Goal: Task Accomplishment & Management: Complete application form

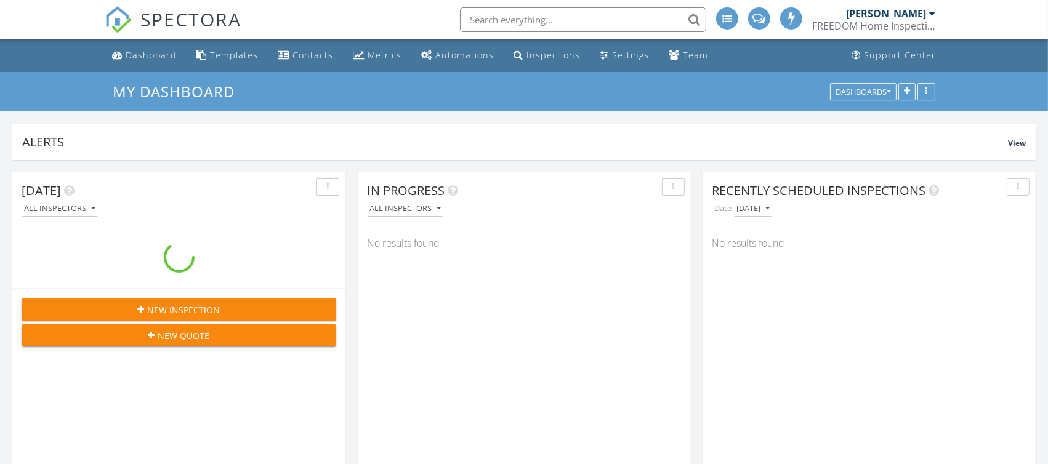
scroll to position [2715, 1072]
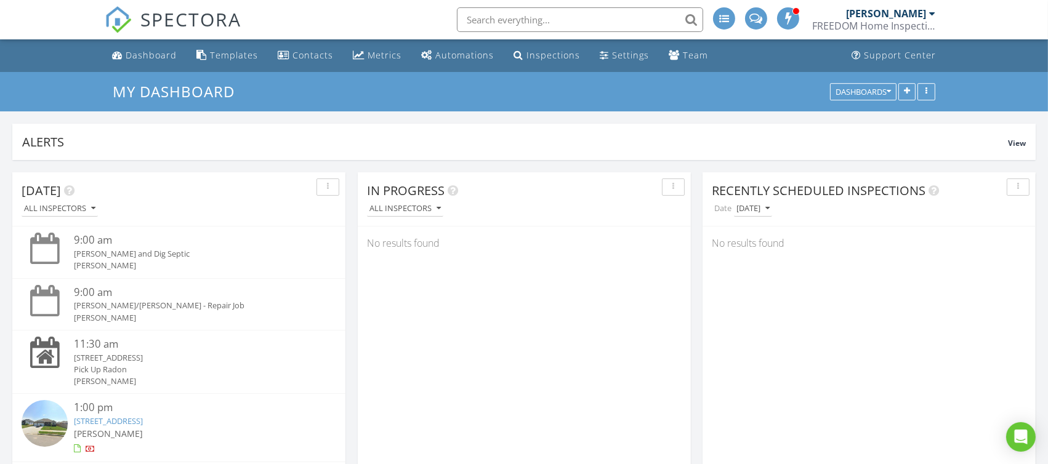
click at [590, 26] on input "text" at bounding box center [580, 19] width 246 height 25
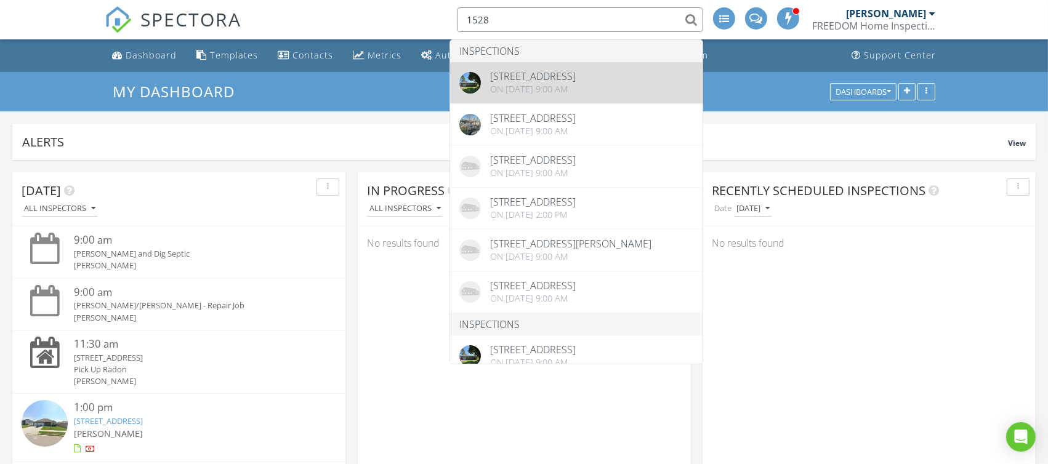
type input "1528"
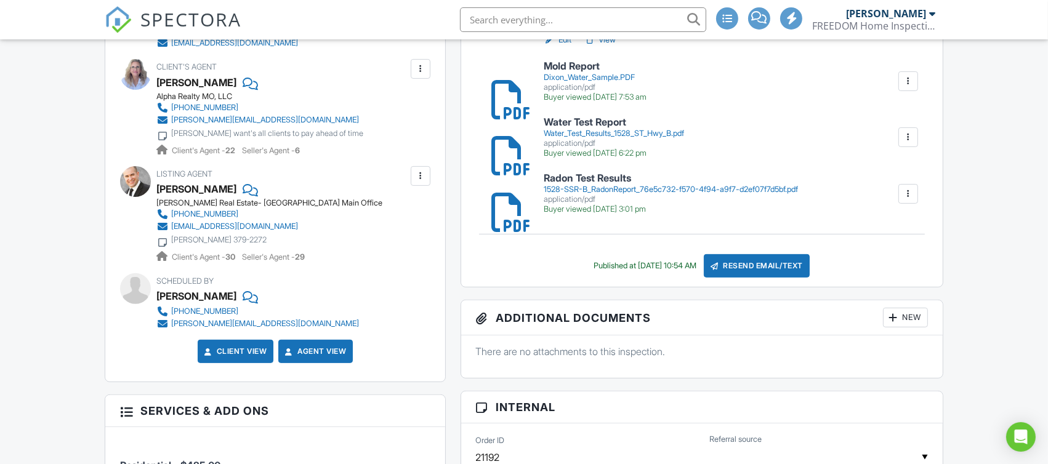
click at [617, 120] on h6 "Water Test Report" at bounding box center [614, 122] width 140 height 11
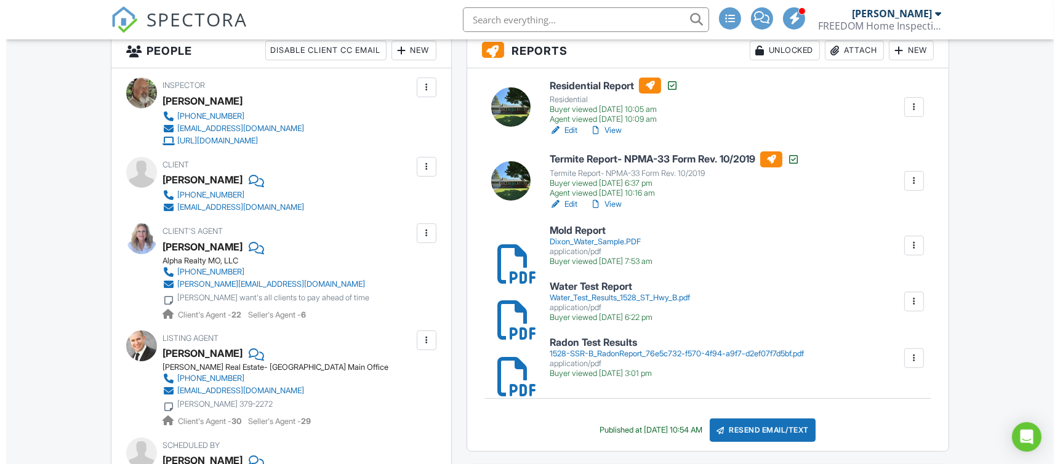
scroll to position [246, 0]
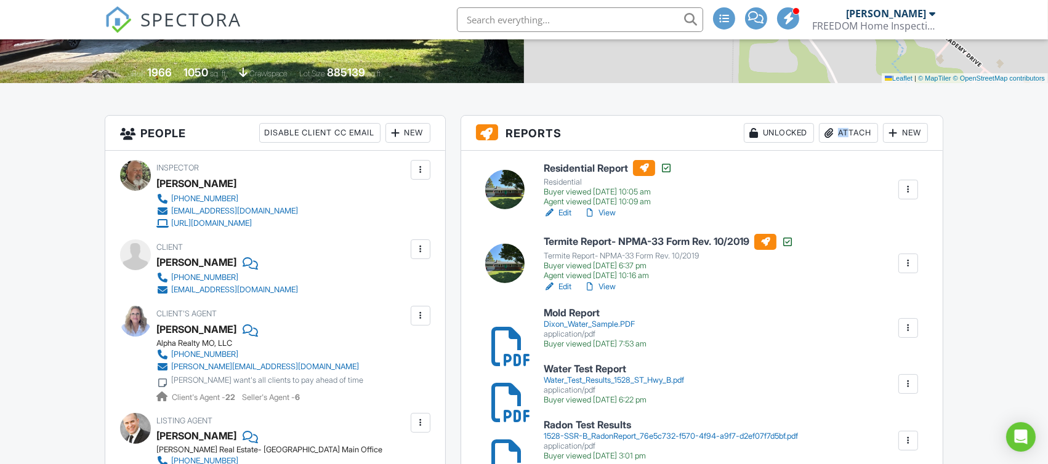
click at [840, 137] on div "Attach" at bounding box center [848, 133] width 59 height 20
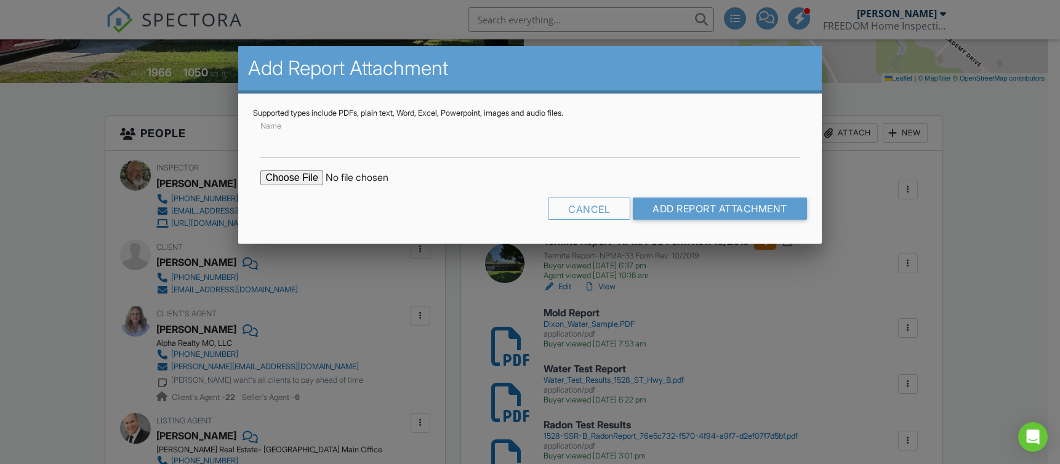
click at [294, 172] on input "file" at bounding box center [364, 178] width 209 height 15
type input "C:\fakepath\1528 Hwy B, Rogersville.pdf"
click at [306, 141] on input "Name" at bounding box center [529, 143] width 539 height 30
type input "Septic Report"
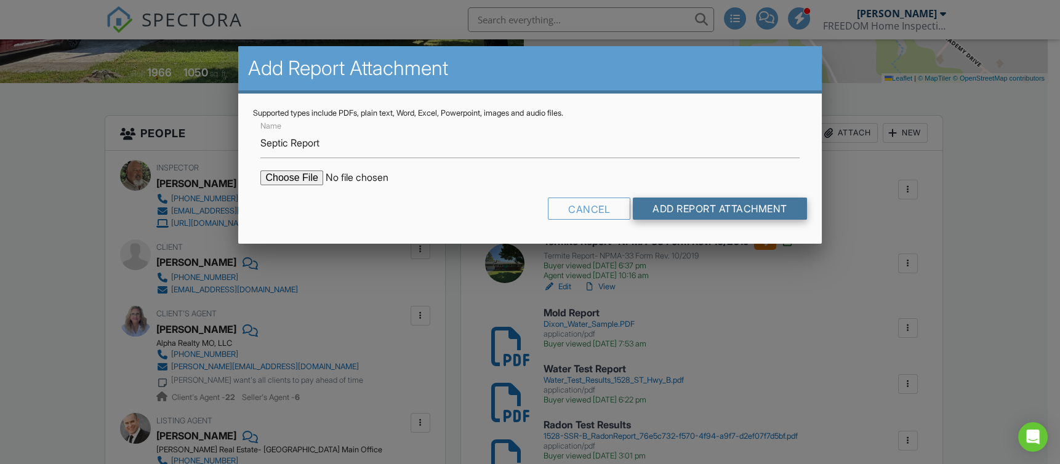
click at [664, 211] on input "Add Report Attachment" at bounding box center [720, 209] width 174 height 22
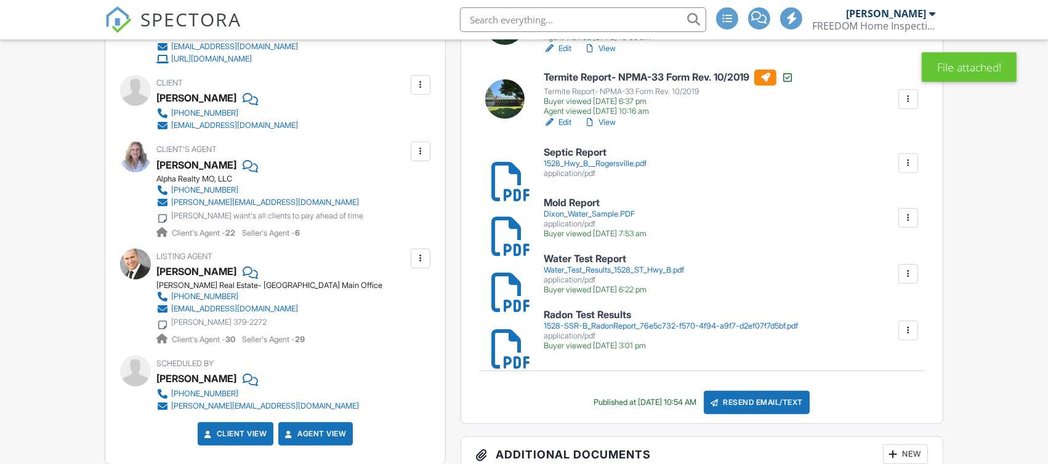
click at [756, 401] on div "Resend Email/Text" at bounding box center [757, 402] width 106 height 23
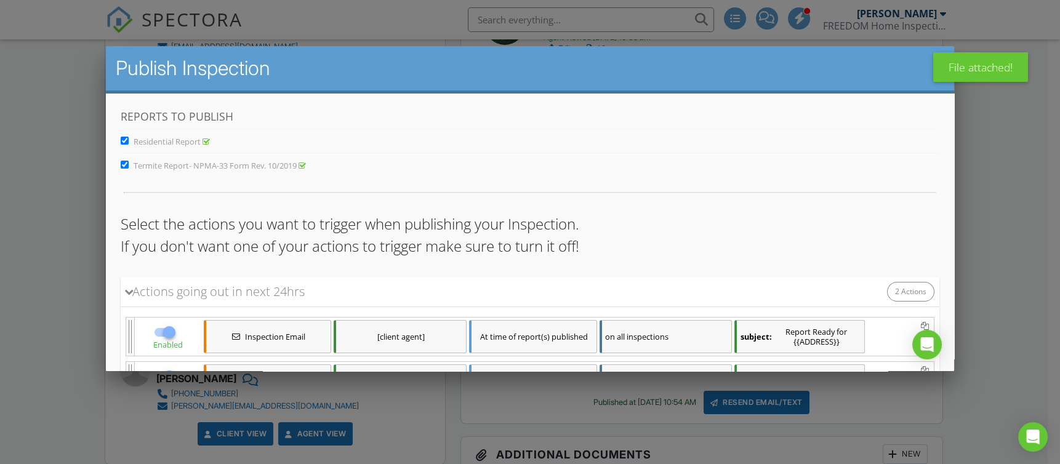
scroll to position [110, 0]
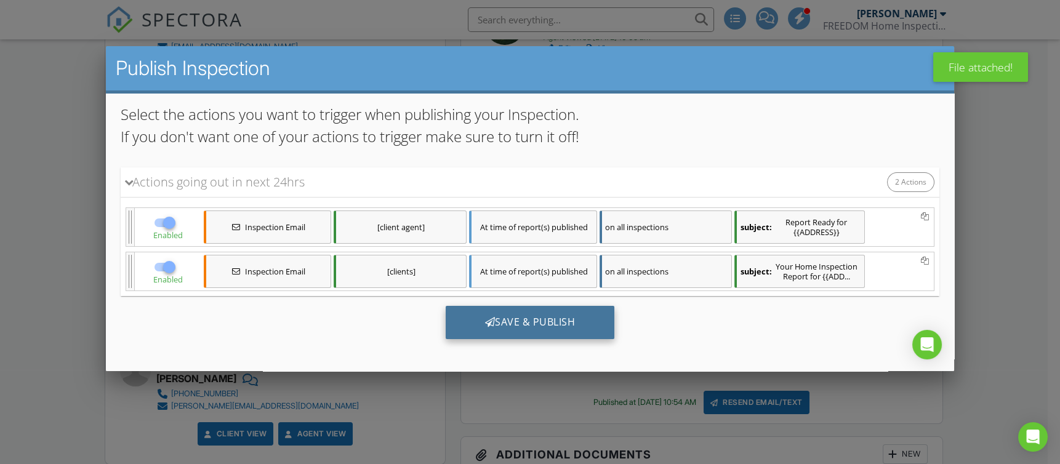
click at [524, 316] on div "Save & Publish" at bounding box center [530, 322] width 169 height 33
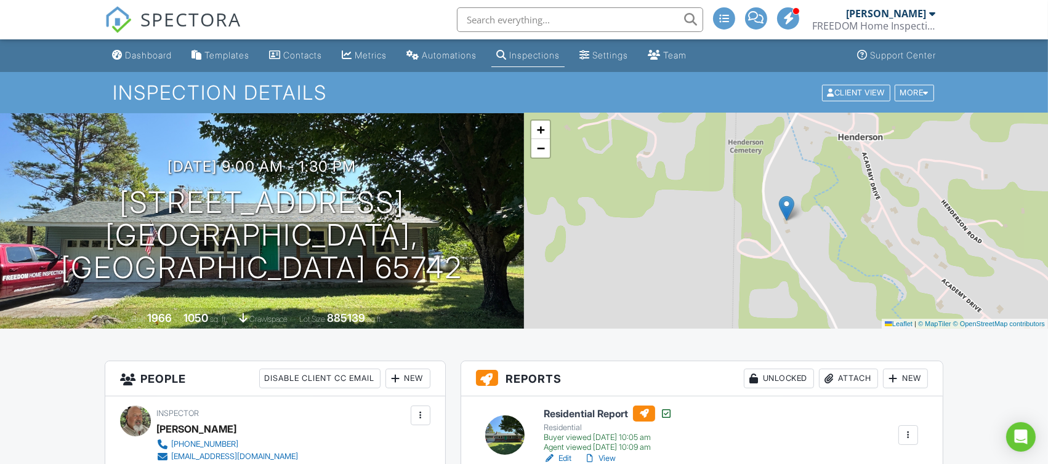
click at [543, 29] on input "text" at bounding box center [580, 19] width 246 height 25
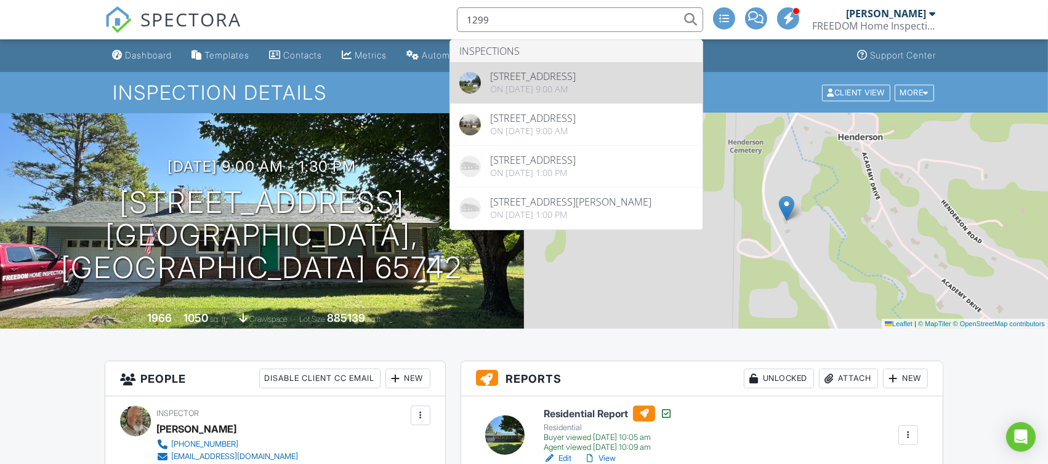
type input "1299"
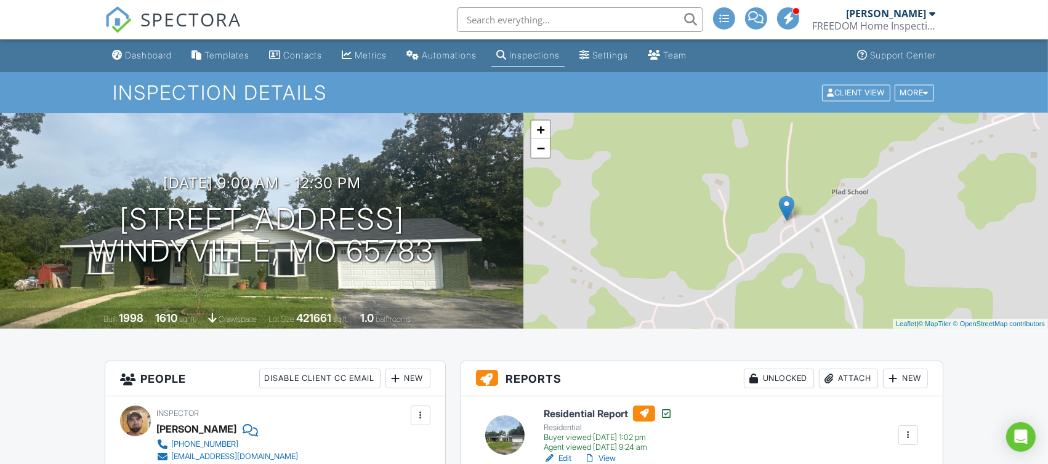
click at [620, 21] on input "text" at bounding box center [580, 19] width 246 height 25
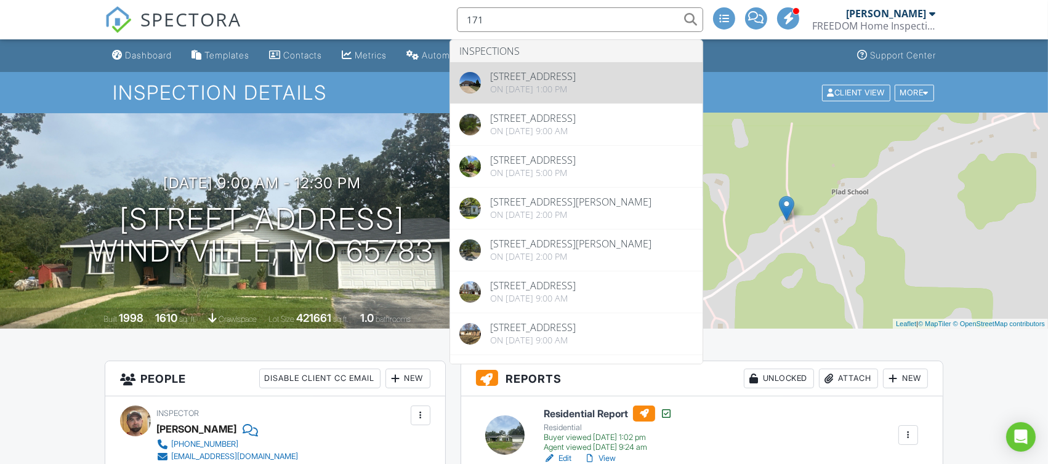
type input "171"
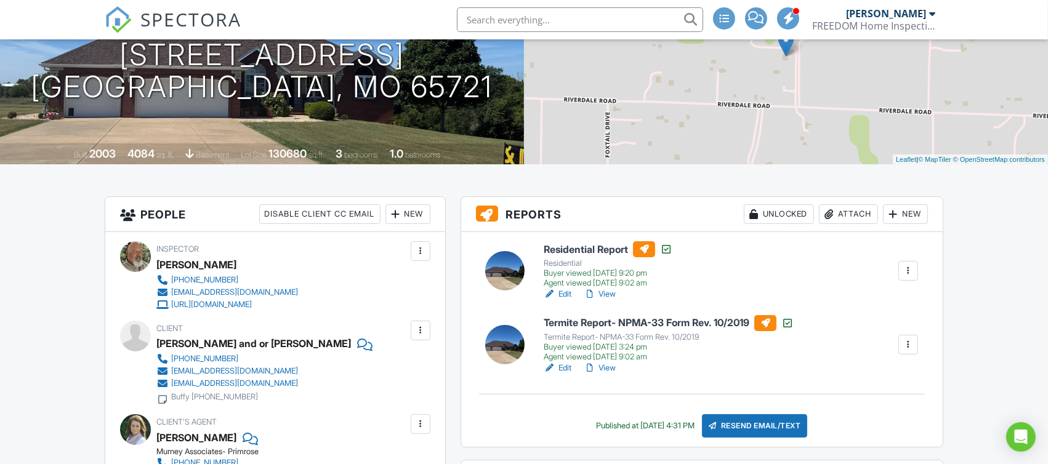
click at [851, 218] on div "Attach" at bounding box center [848, 214] width 59 height 20
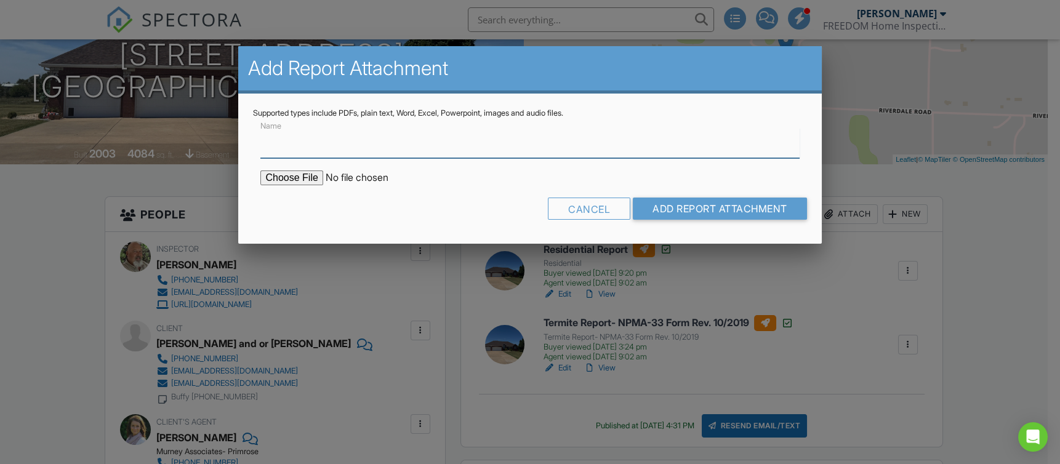
click at [292, 145] on input "Name" at bounding box center [529, 143] width 539 height 30
type input "Water Test Results"
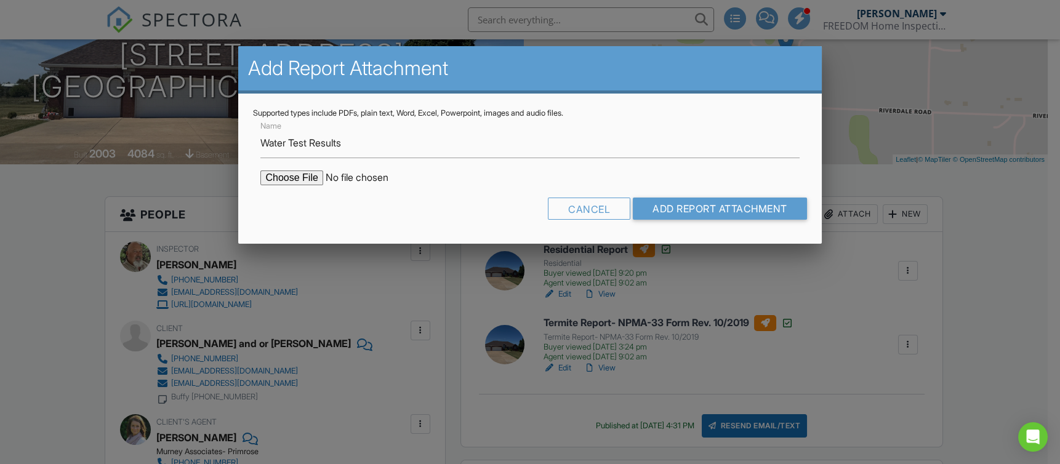
click at [310, 182] on input "file" at bounding box center [364, 178] width 209 height 15
type input "C:\fakepath\291177.pdf"
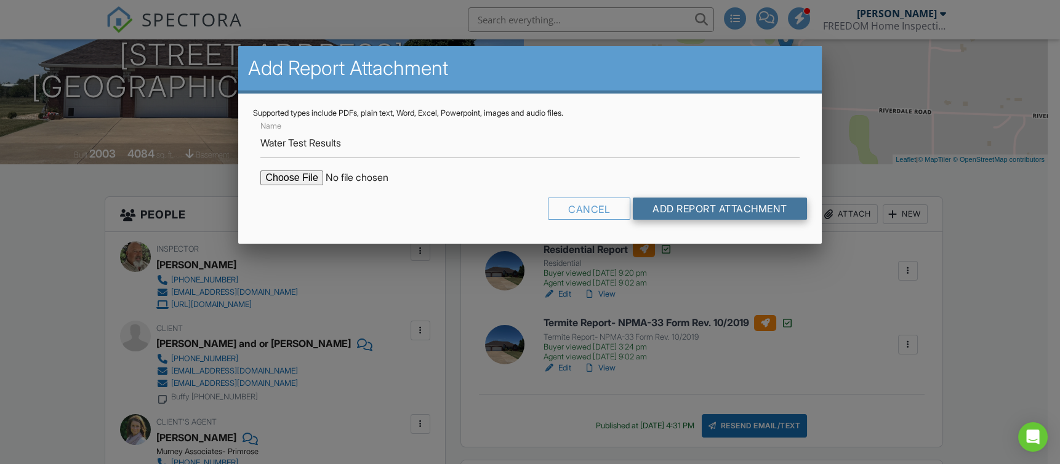
click at [662, 210] on input "Add Report Attachment" at bounding box center [720, 209] width 174 height 22
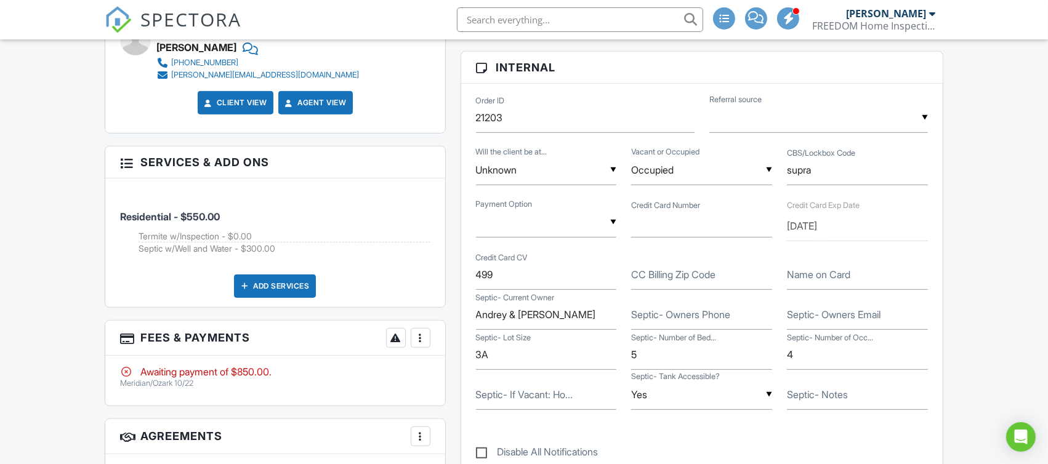
scroll to position [328, 0]
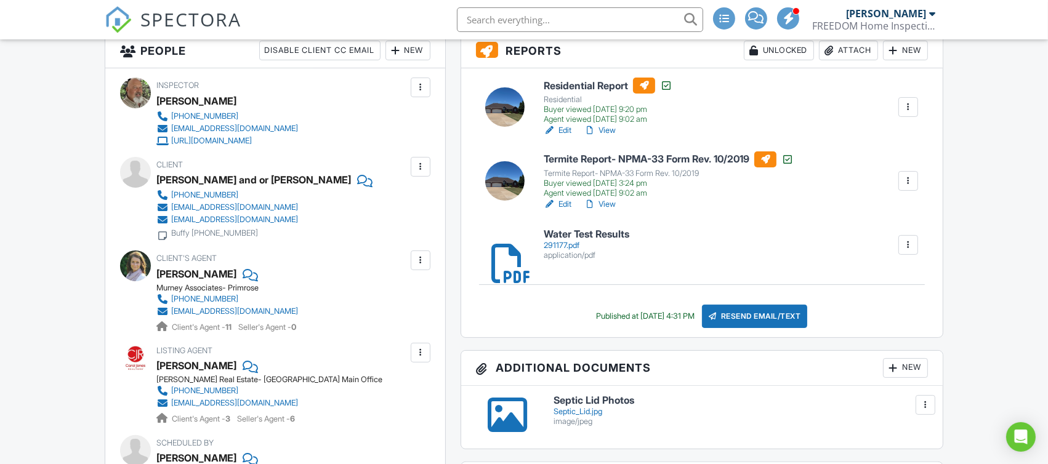
click at [565, 244] on div "291177.pdf" at bounding box center [587, 246] width 86 height 10
click at [915, 239] on div at bounding box center [908, 245] width 20 height 20
click at [907, 276] on link "Delete" at bounding box center [900, 279] width 46 height 14
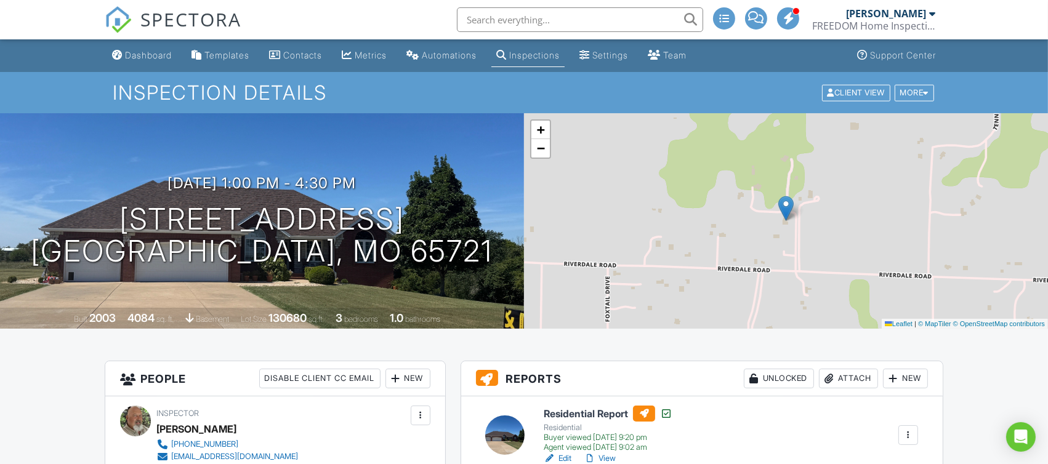
click at [527, 6] on li at bounding box center [575, 19] width 263 height 39
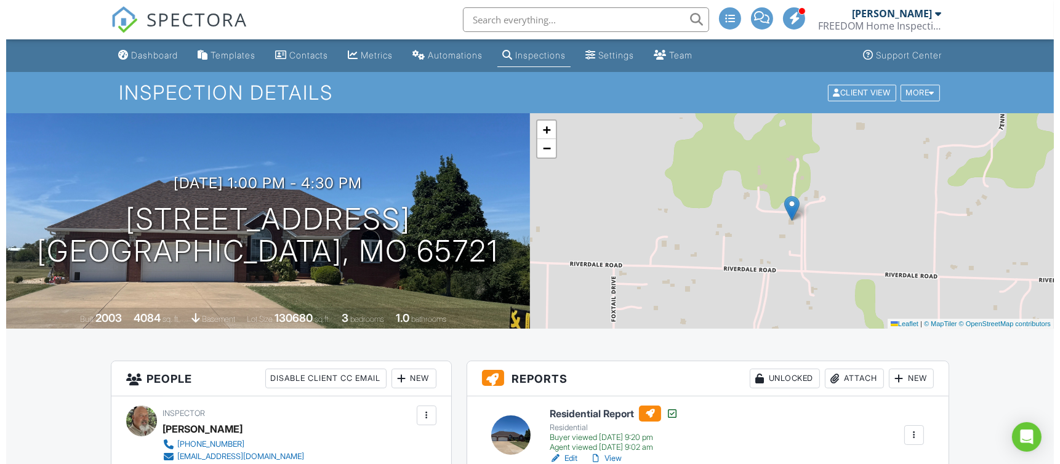
scroll to position [82, 0]
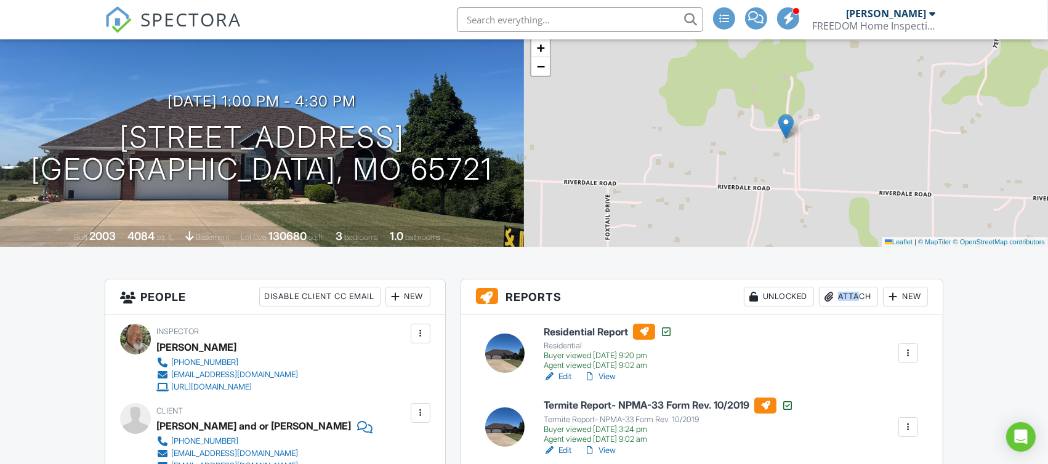
click at [851, 302] on div "Attach" at bounding box center [848, 297] width 59 height 20
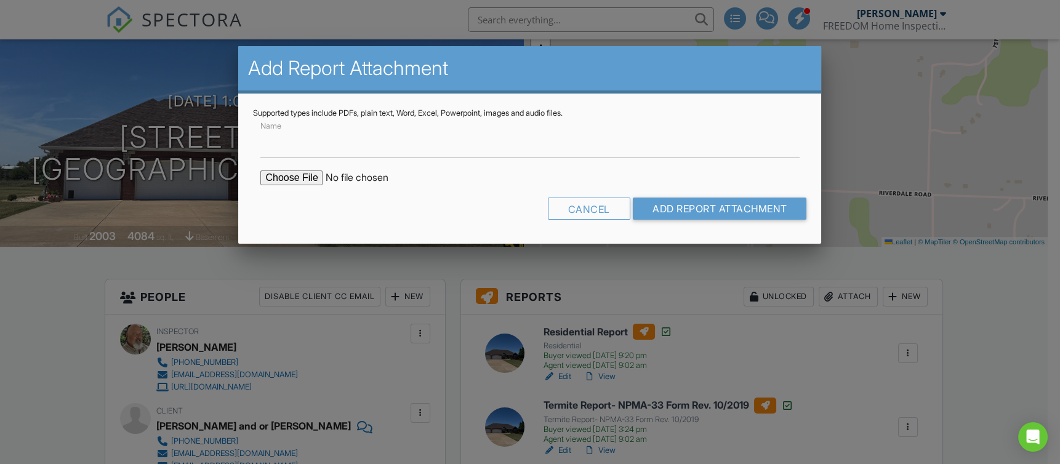
click at [292, 183] on input "file" at bounding box center [364, 178] width 209 height 15
type input "C:\fakepath\291178.pdf"
click at [347, 153] on input "Name" at bounding box center [529, 143] width 539 height 30
type input "Water Test Results"
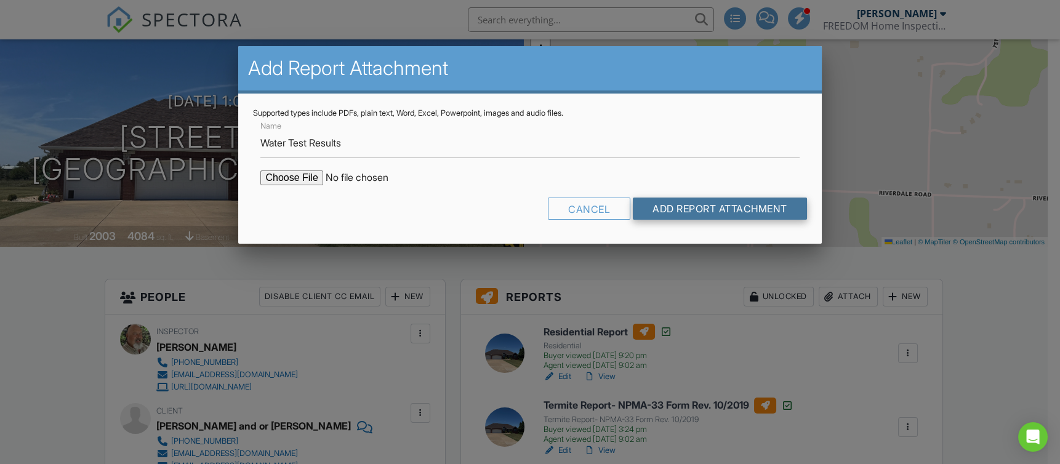
click at [682, 208] on input "Add Report Attachment" at bounding box center [720, 209] width 174 height 22
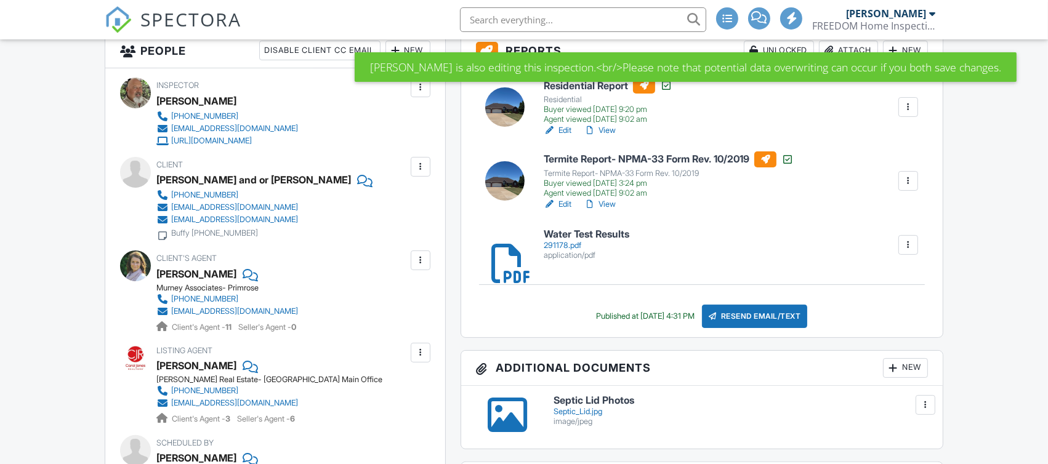
drag, startPoint x: 570, startPoint y: 247, endPoint x: 568, endPoint y: 254, distance: 7.0
click at [570, 247] on div "291178.pdf" at bounding box center [587, 246] width 86 height 10
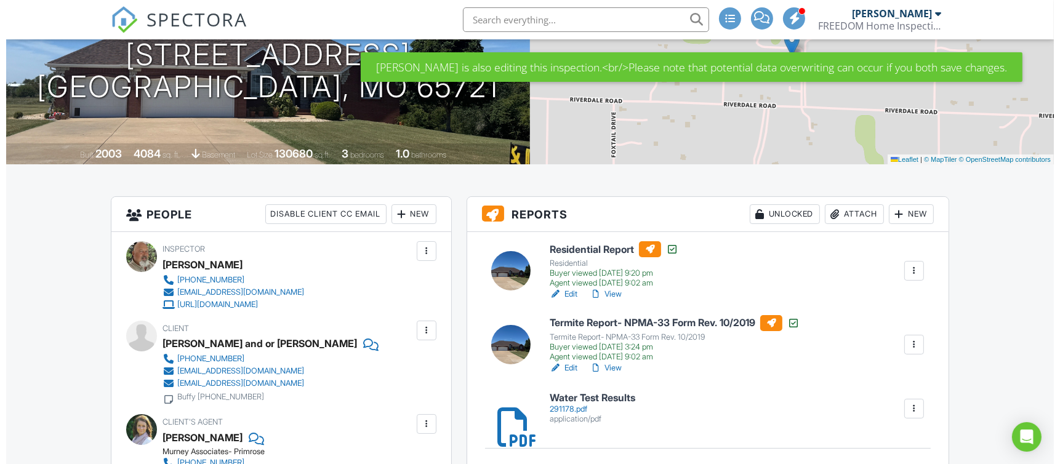
scroll to position [82, 0]
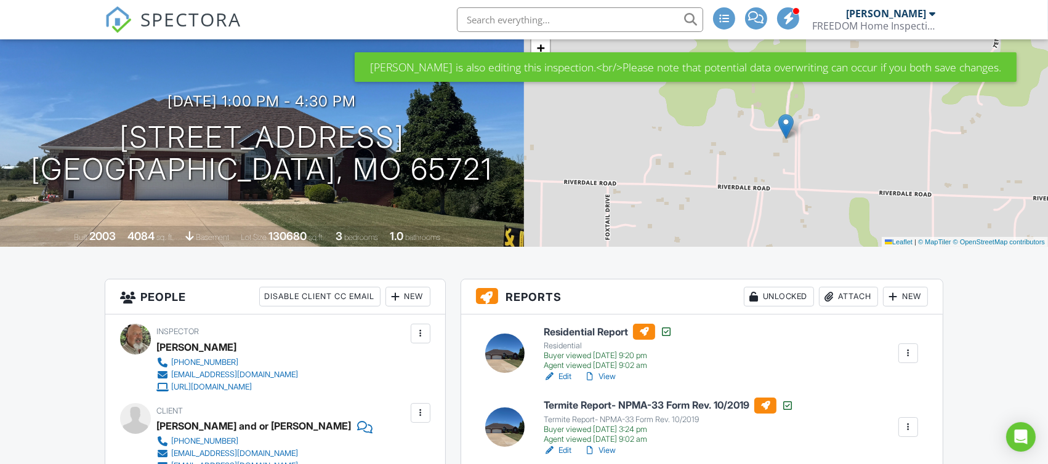
click at [861, 294] on div "Attach" at bounding box center [848, 297] width 59 height 20
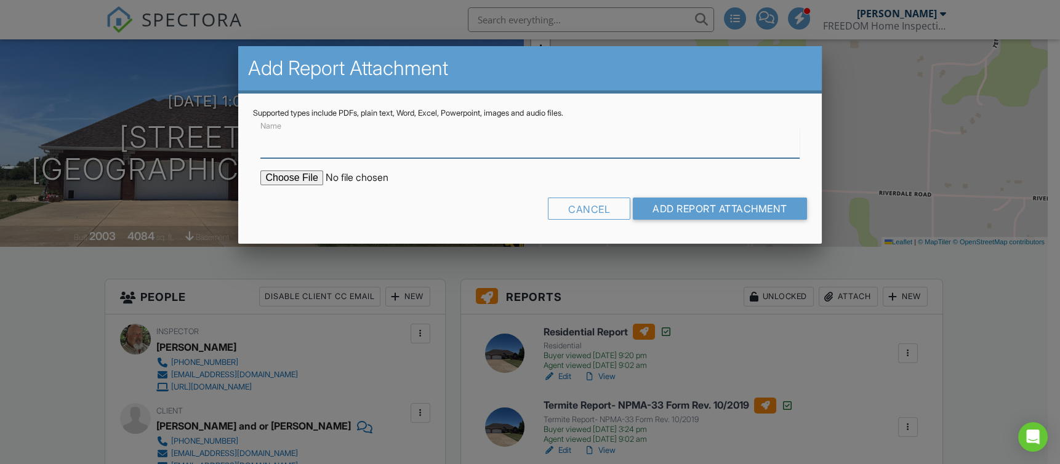
click at [284, 151] on input "Name" at bounding box center [529, 143] width 539 height 30
type input "Septic Report"
click at [306, 179] on input "file" at bounding box center [364, 178] width 209 height 15
type input "C:\fakepath\171 Ridgefield Ct., Ozark.pdf"
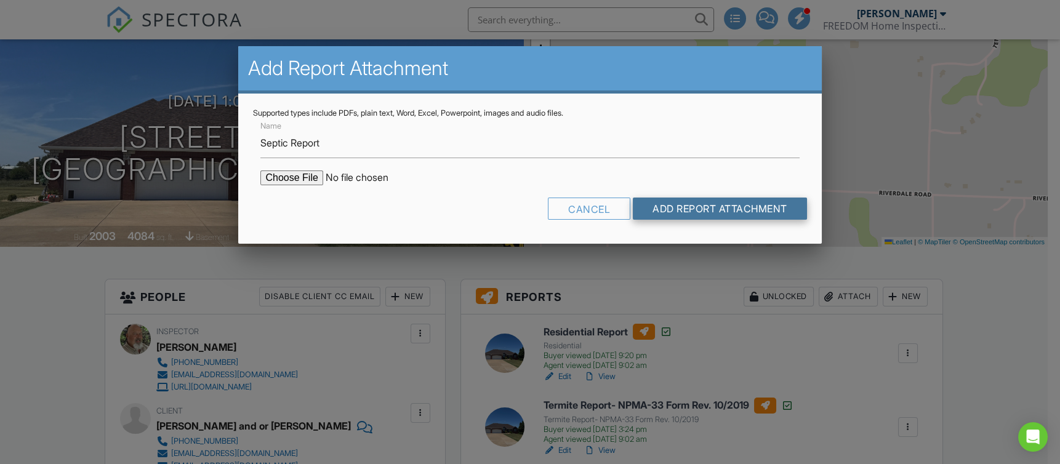
click at [700, 209] on input "Add Report Attachment" at bounding box center [720, 209] width 174 height 22
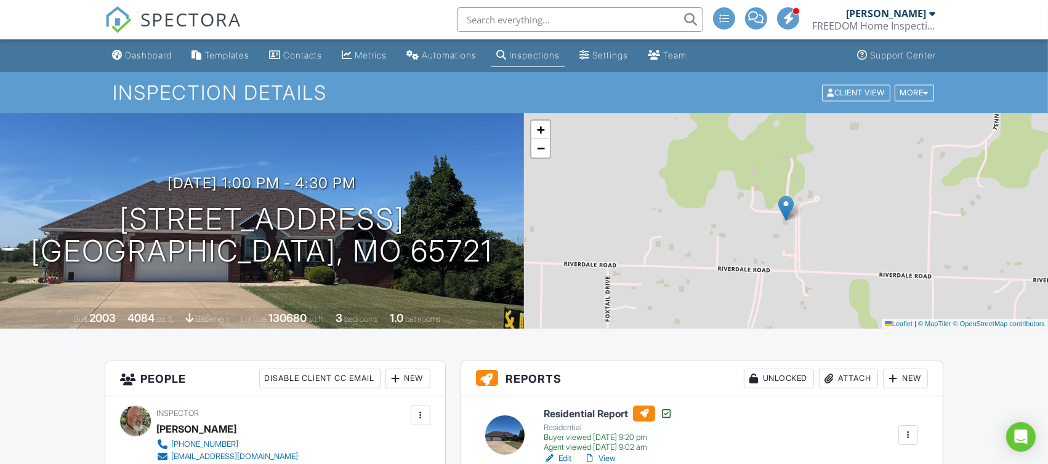
click at [603, 20] on input "text" at bounding box center [580, 19] width 246 height 25
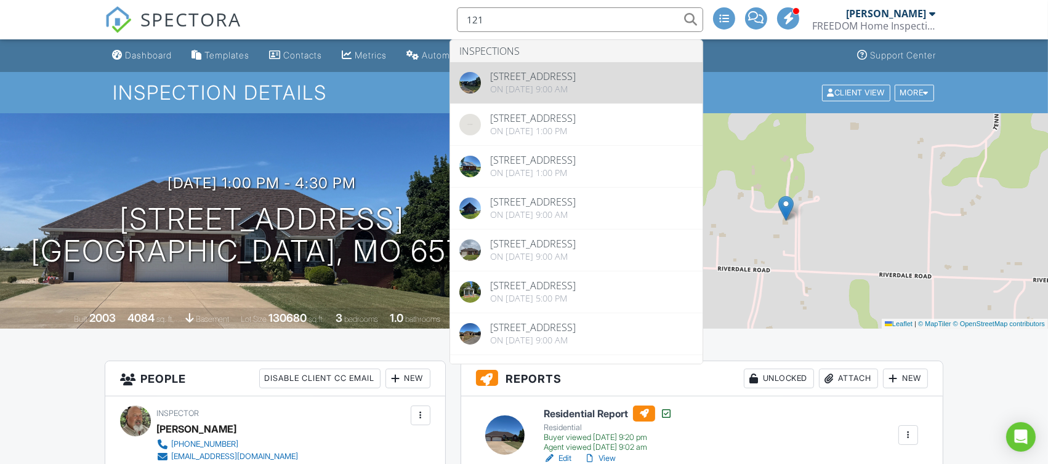
type input "121"
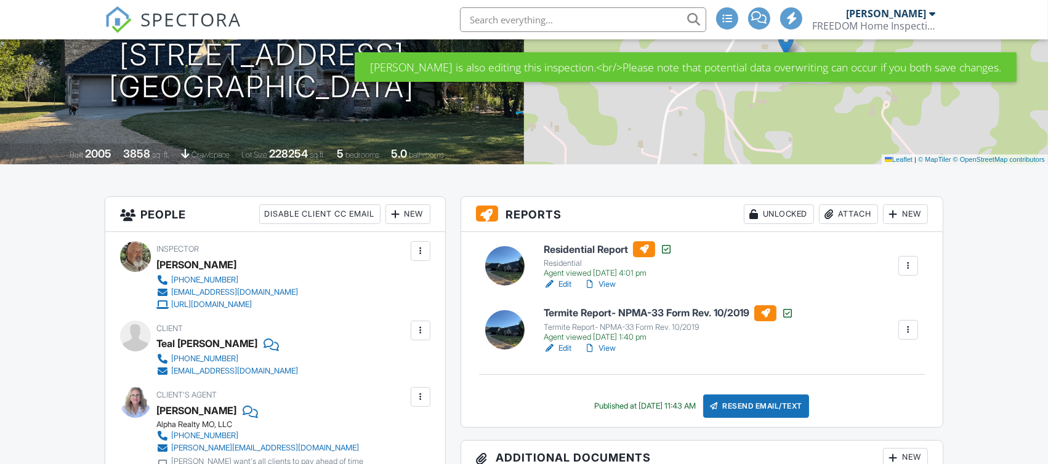
click at [849, 216] on div "Attach" at bounding box center [848, 214] width 59 height 20
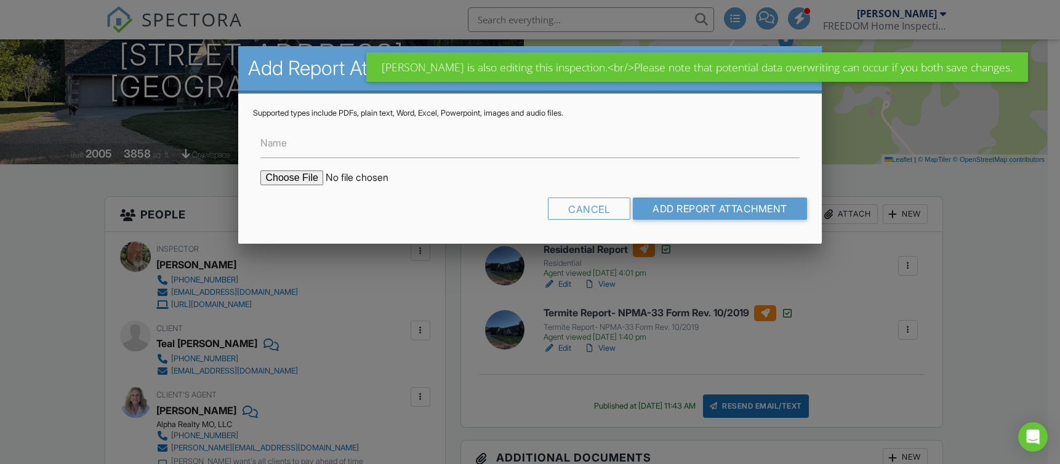
click at [298, 176] on input "file" at bounding box center [364, 178] width 209 height 15
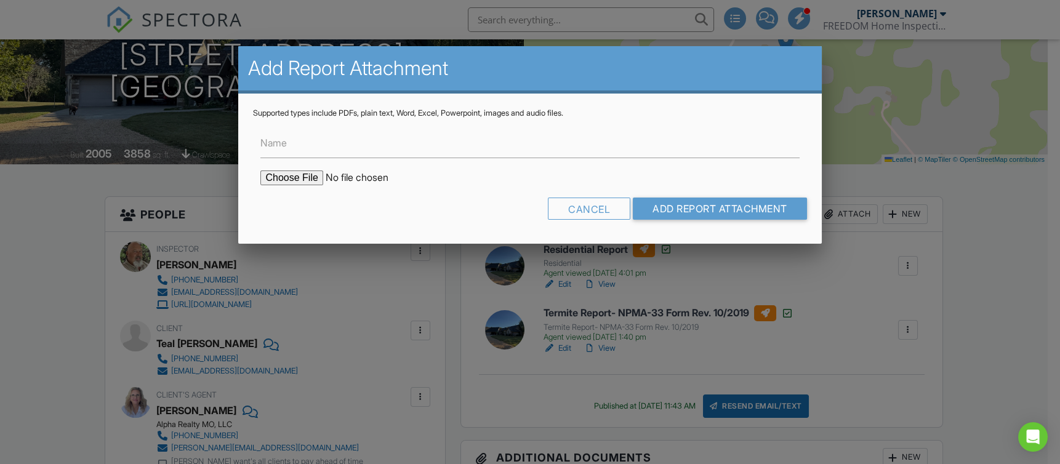
type input "C:\fakepath\291177.pdf"
click at [340, 142] on input "Name" at bounding box center [529, 143] width 539 height 30
type input "Water Test Results"
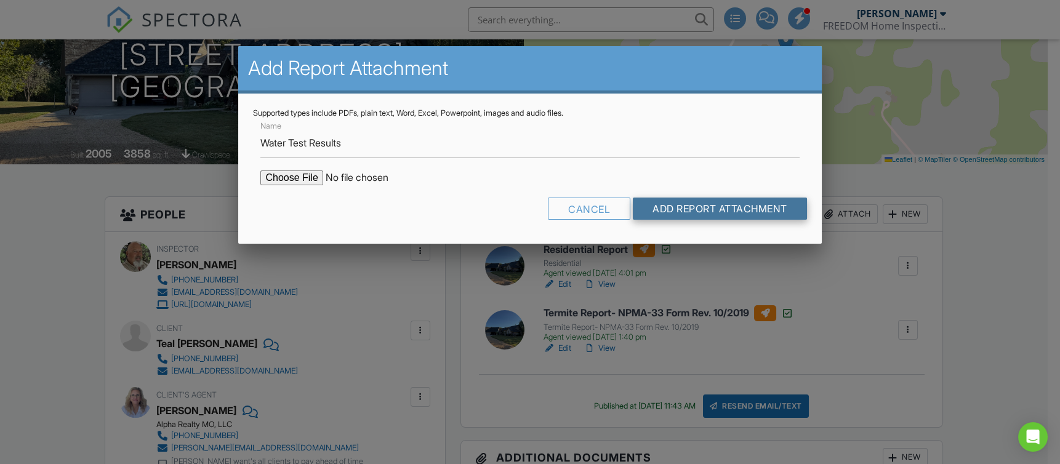
click at [689, 214] on input "Add Report Attachment" at bounding box center [720, 209] width 174 height 22
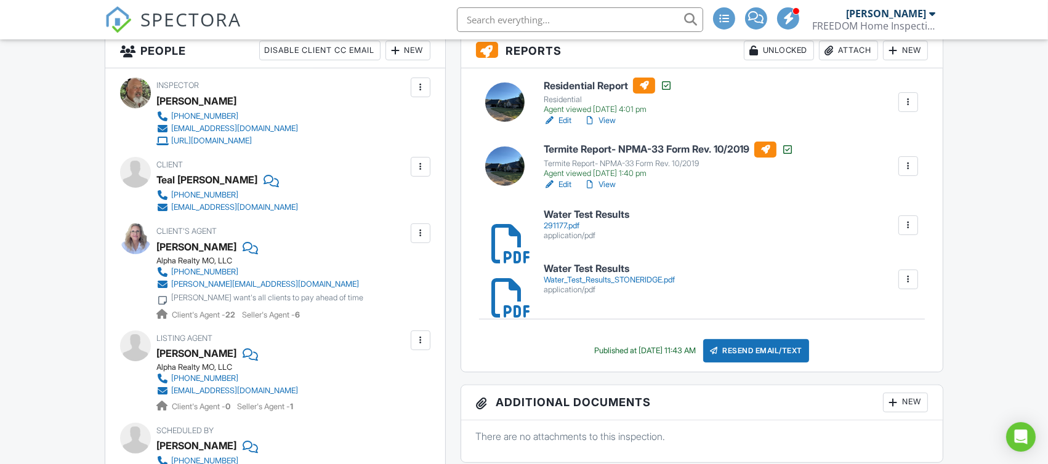
scroll to position [246, 0]
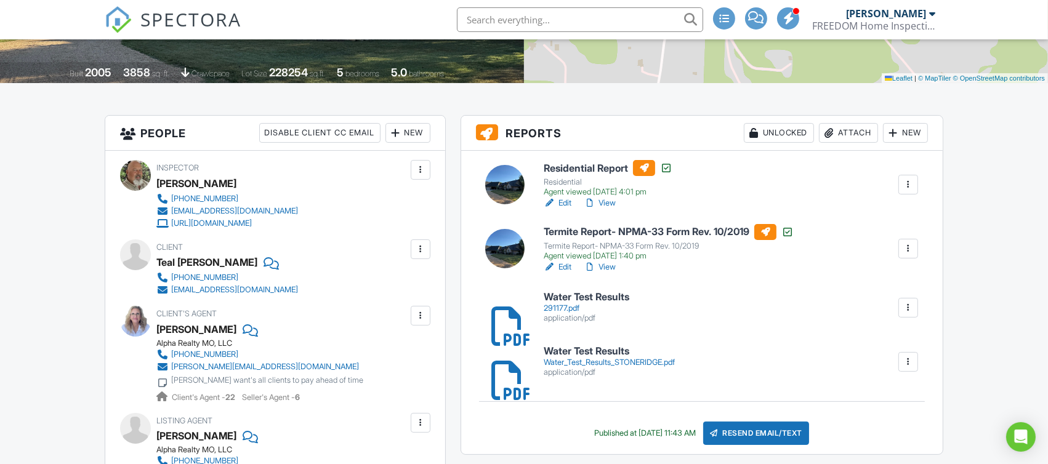
click at [673, 364] on div "Water_Test_Results_STONERIDGE.pdf" at bounding box center [609, 363] width 131 height 10
click at [910, 363] on div at bounding box center [908, 362] width 12 height 12
click at [911, 393] on link "Delete" at bounding box center [900, 396] width 46 height 14
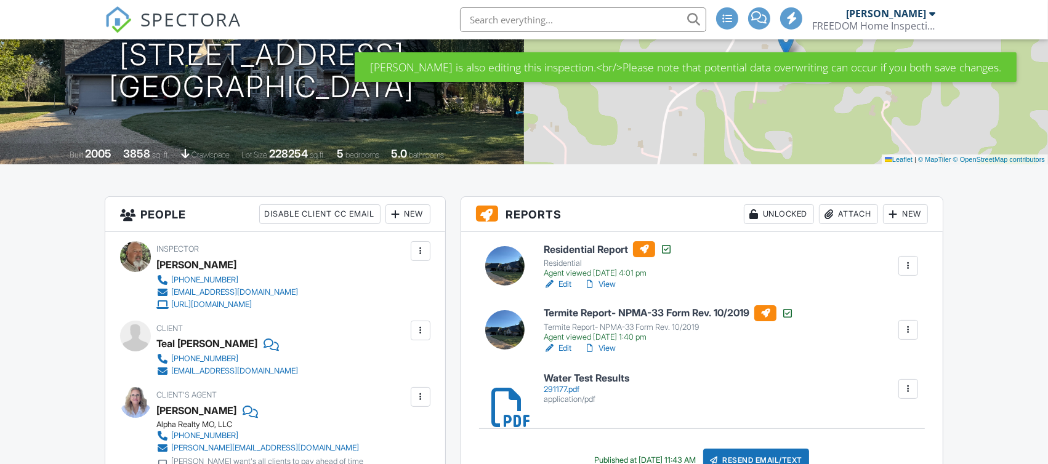
click at [857, 213] on div "Attach" at bounding box center [848, 214] width 59 height 20
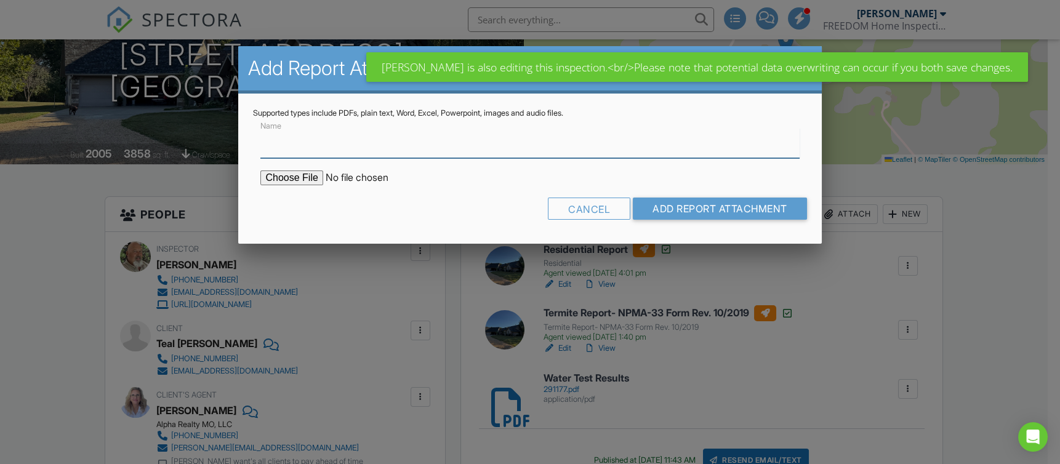
click at [299, 149] on input "Name" at bounding box center [529, 143] width 539 height 30
type input "Septic Report"
click at [313, 177] on input "file" at bounding box center [364, 178] width 209 height 15
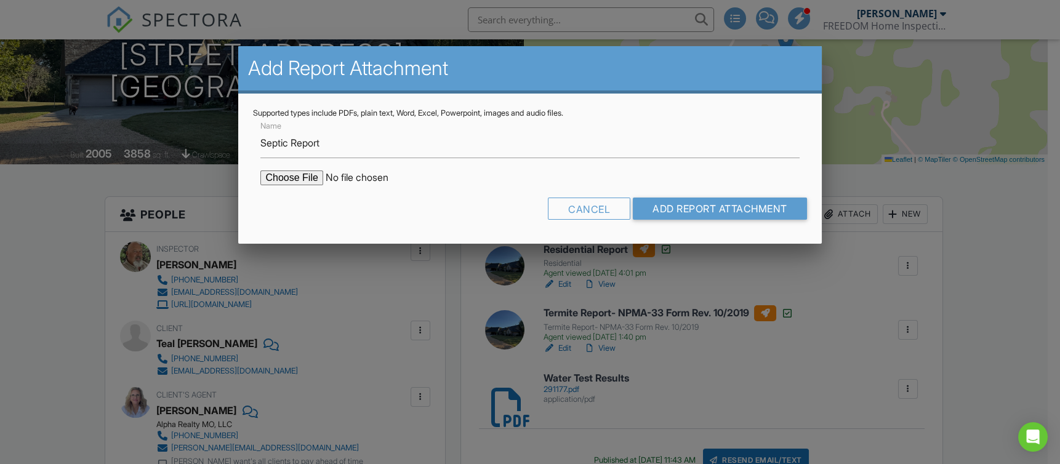
type input "C:\fakepath\121 Stonehaven Dr., Fordland.pdf"
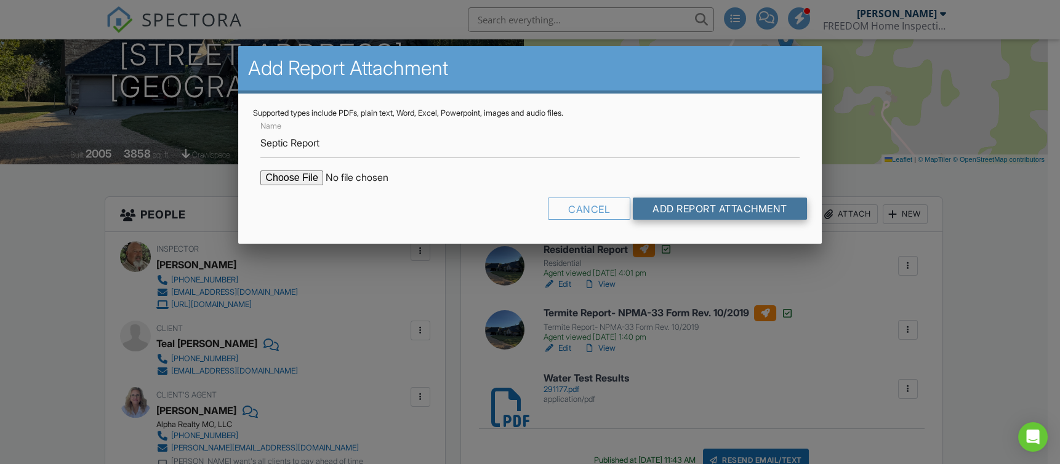
click at [715, 207] on input "Add Report Attachment" at bounding box center [720, 209] width 174 height 22
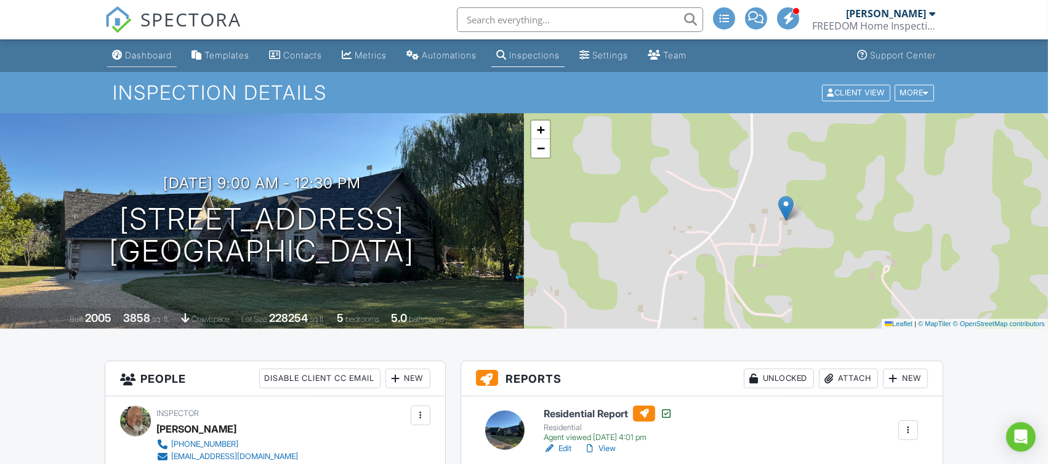
click at [136, 52] on div "Dashboard" at bounding box center [148, 55] width 47 height 10
